Goal: Information Seeking & Learning: Find specific fact

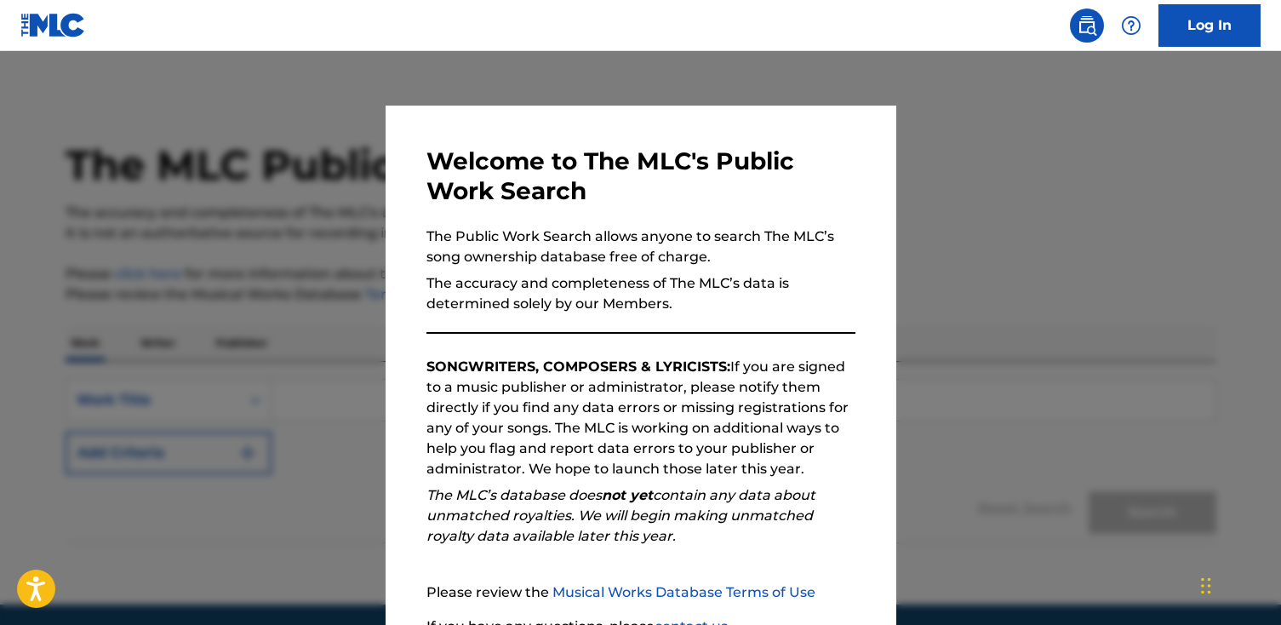
scroll to position [154, 0]
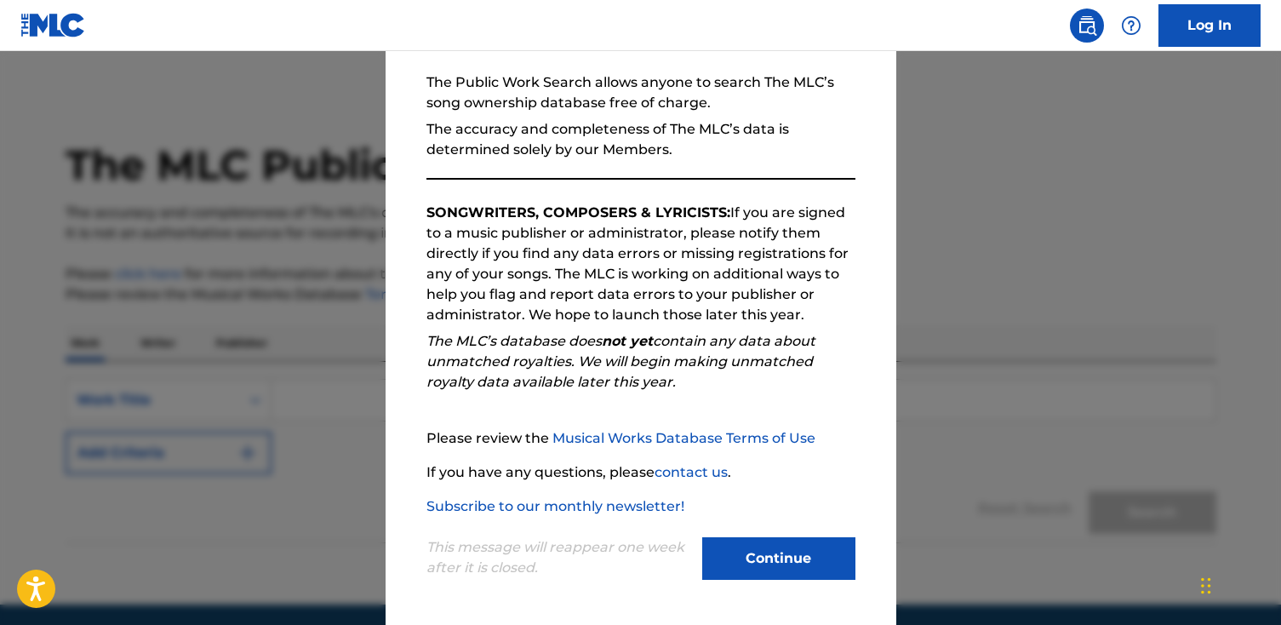
click at [805, 556] on button "Continue" at bounding box center [778, 558] width 153 height 43
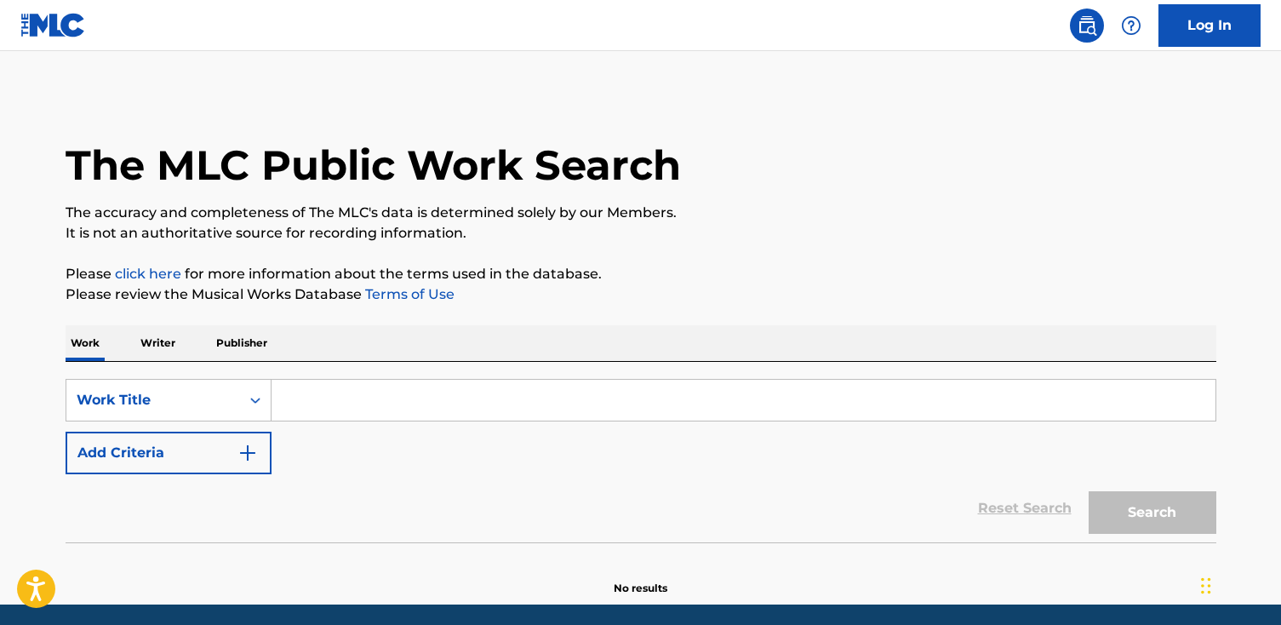
click at [170, 353] on p "Writer" at bounding box center [157, 343] width 45 height 36
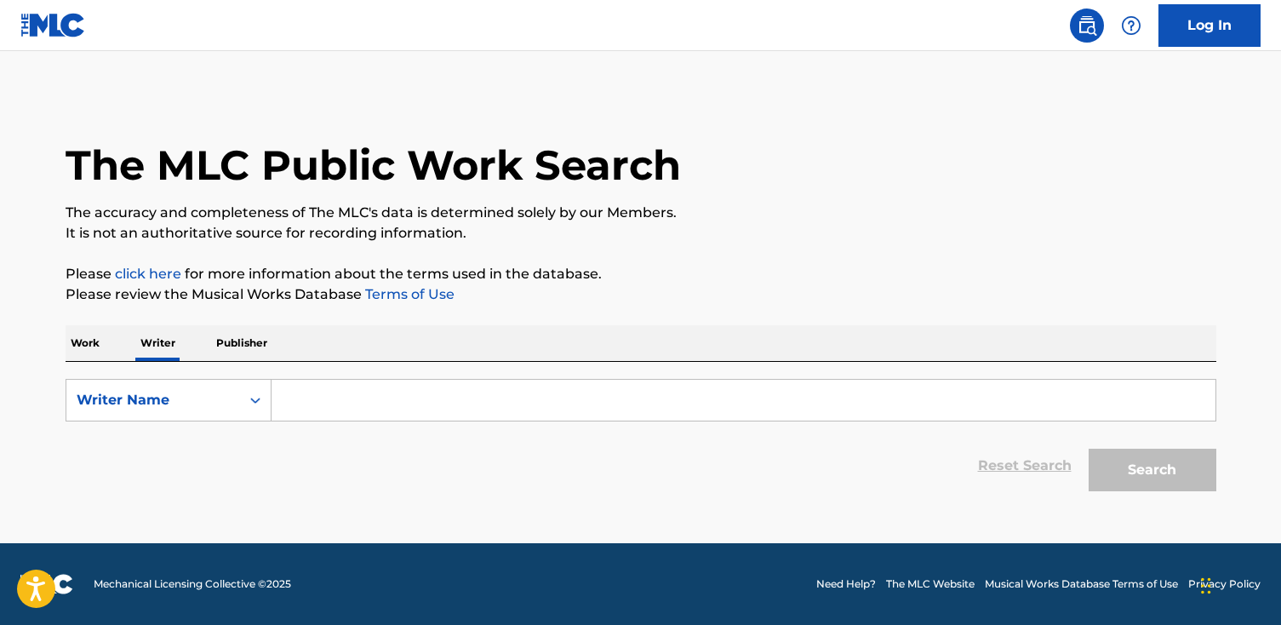
click at [347, 394] on input "Search Form" at bounding box center [743, 399] width 944 height 41
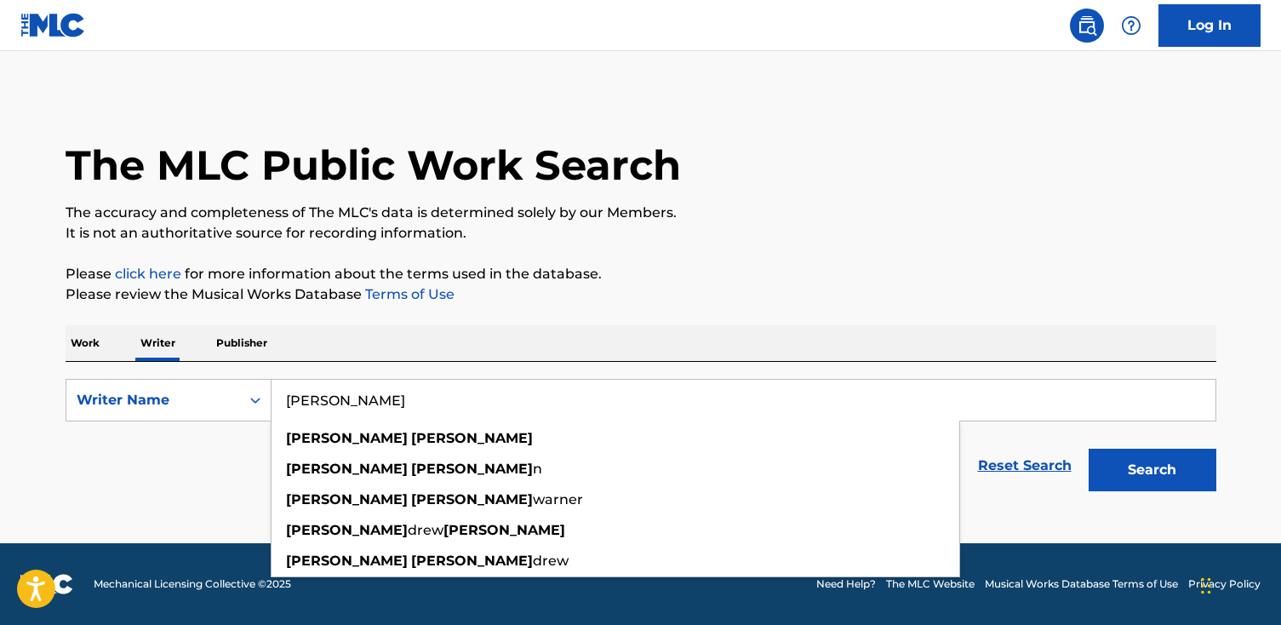
type input "[PERSON_NAME]"
click at [1088, 448] on button "Search" at bounding box center [1152, 469] width 128 height 43
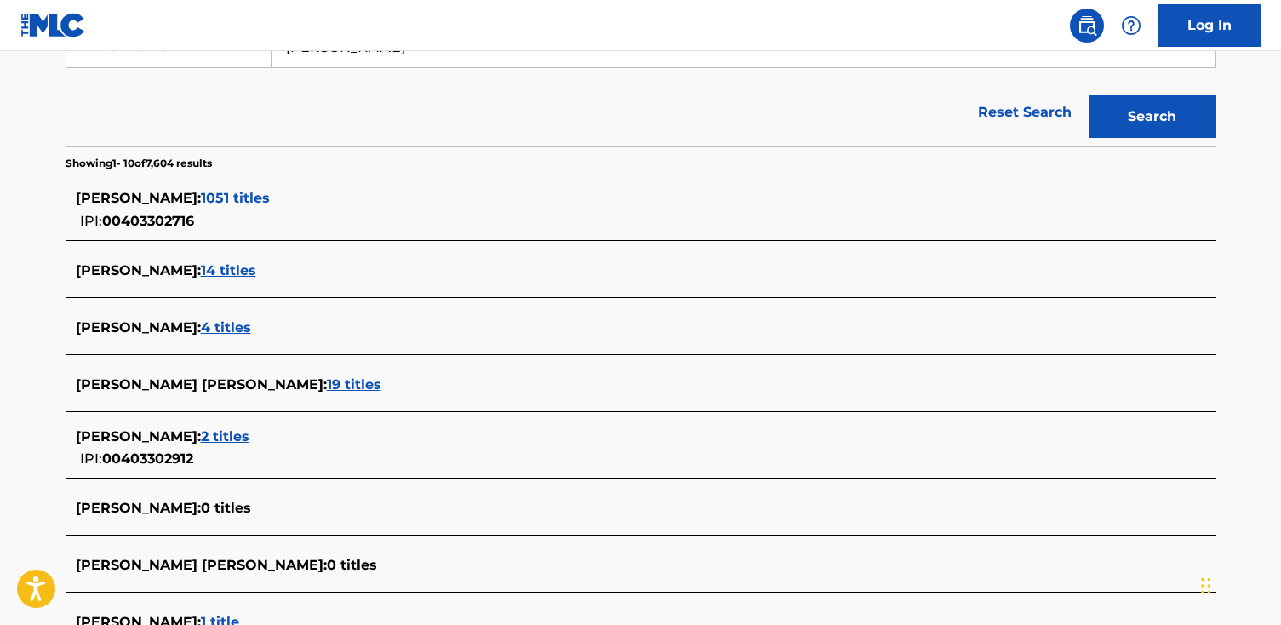
scroll to position [371, 0]
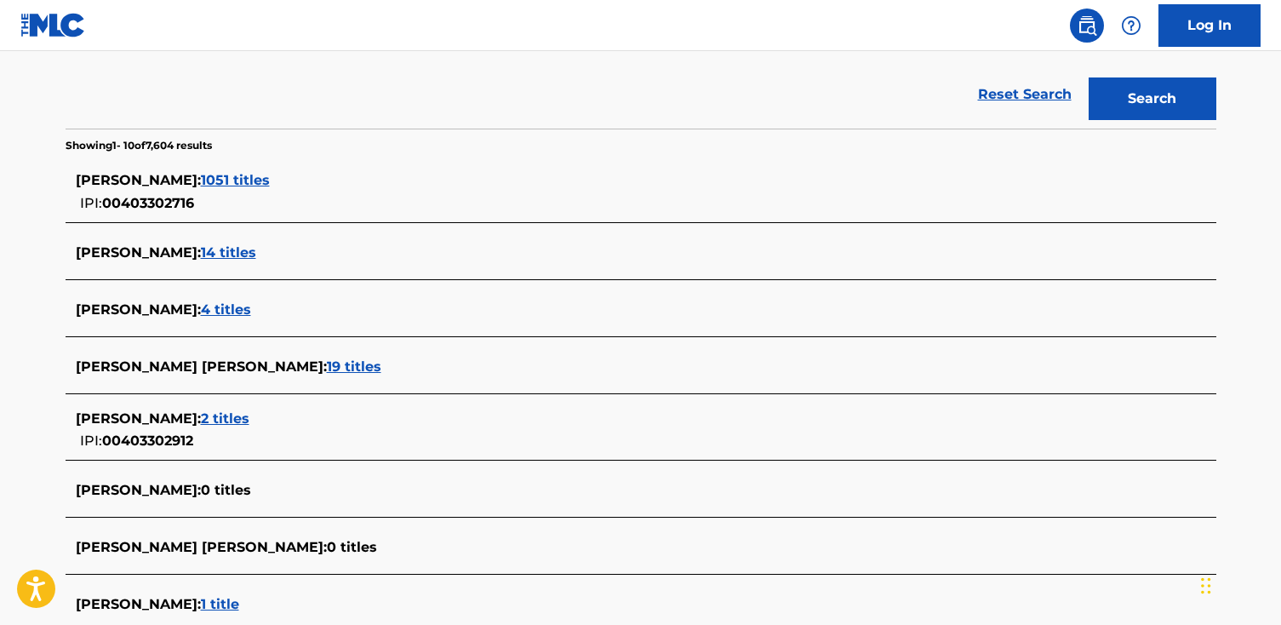
click at [270, 182] on span "1051 titles" at bounding box center [235, 180] width 69 height 16
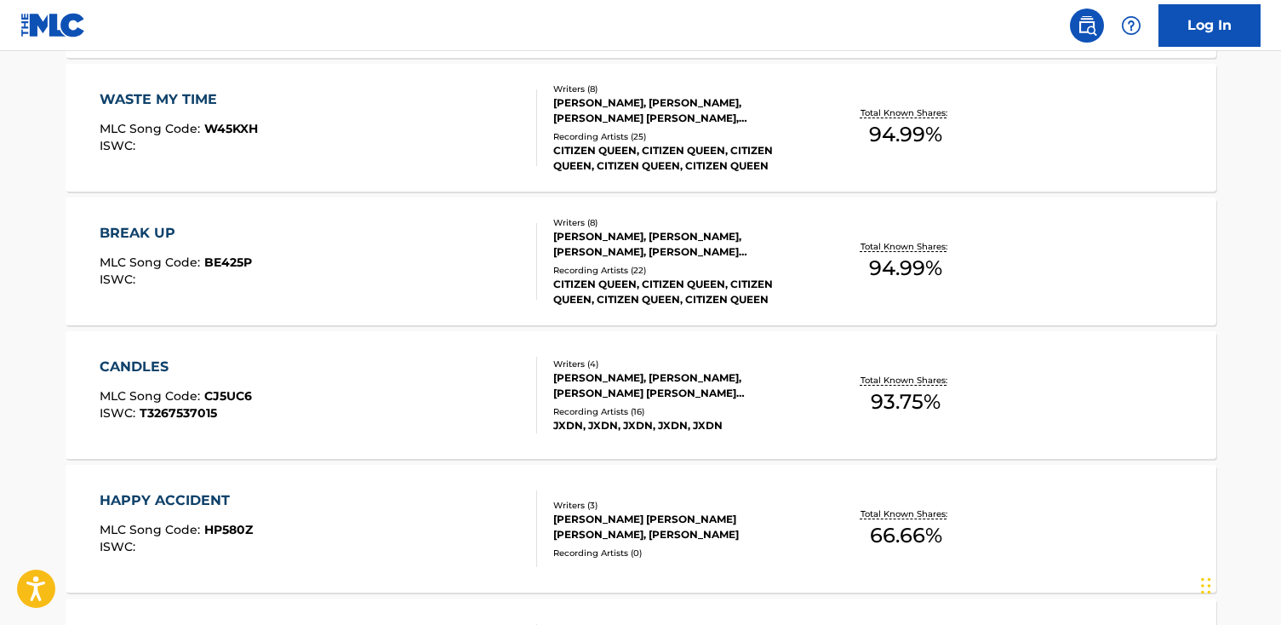
scroll to position [1458, 0]
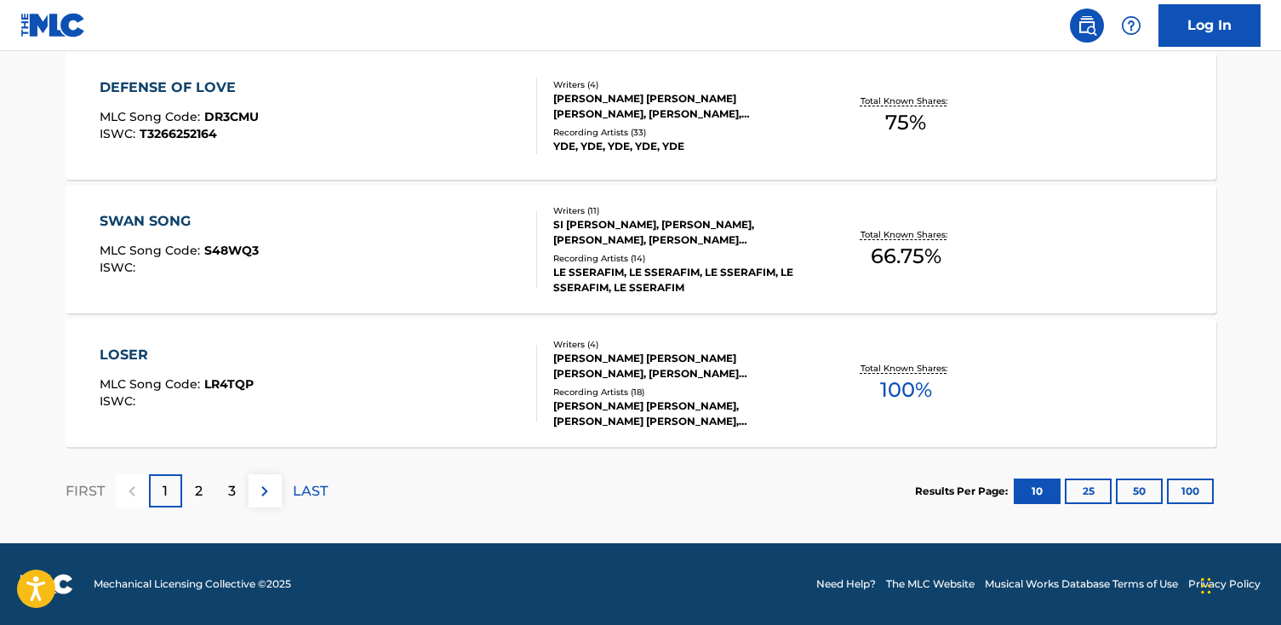
click at [235, 498] on p "3" at bounding box center [232, 491] width 8 height 20
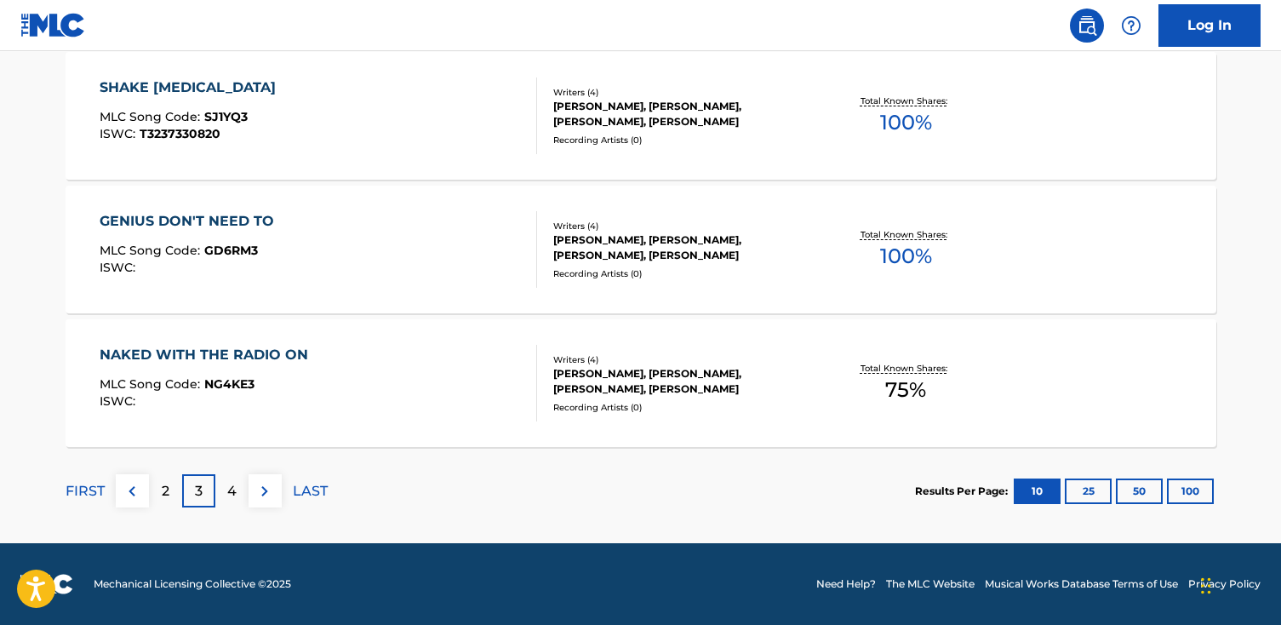
click at [234, 483] on p "4" at bounding box center [231, 491] width 9 height 20
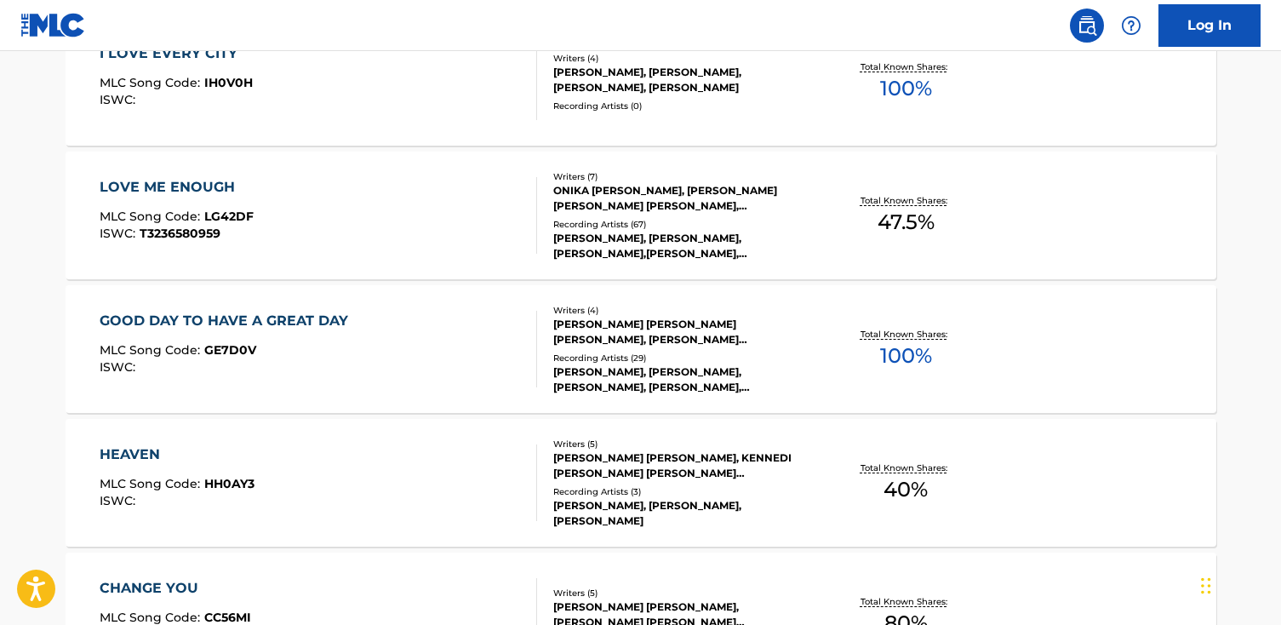
scroll to position [545, 0]
